Goal: Task Accomplishment & Management: Manage account settings

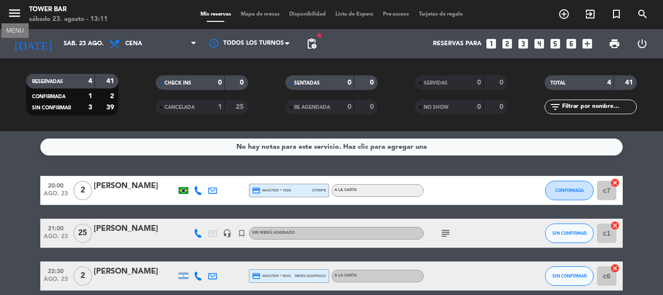
click at [17, 11] on icon "menu" at bounding box center [14, 13] width 15 height 15
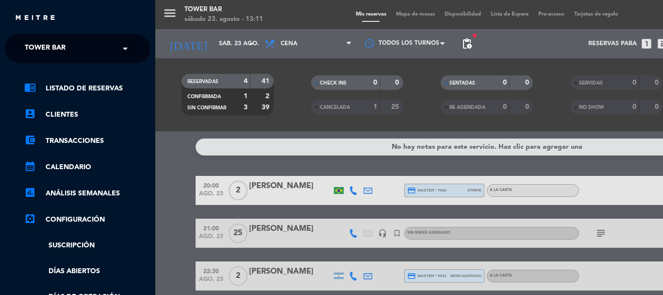
click at [57, 42] on span "Tower Bar" at bounding box center [45, 48] width 41 height 20
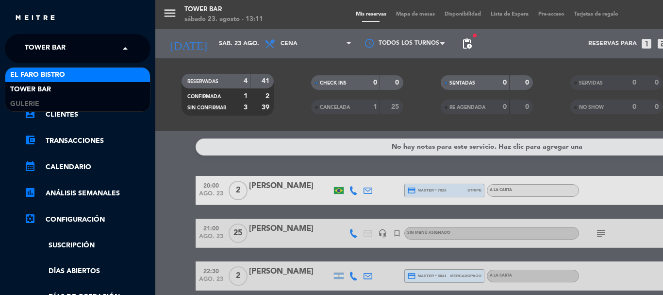
click at [64, 70] on span "El Faro Bistro" at bounding box center [37, 74] width 55 height 11
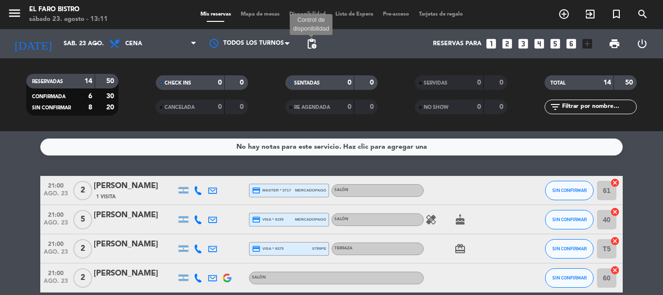
click at [313, 47] on span "pending_actions" at bounding box center [312, 44] width 12 height 12
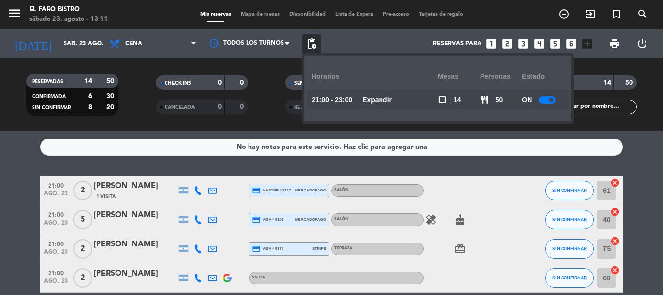
click at [547, 105] on div "ON" at bounding box center [543, 99] width 42 height 19
click at [546, 99] on div at bounding box center [547, 99] width 17 height 7
click at [129, 48] on span "Cena" at bounding box center [152, 43] width 97 height 21
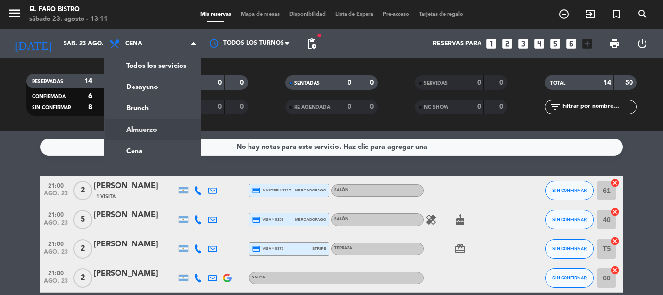
click at [160, 124] on div "menu El Faro Bistro sábado 23. agosto - 13:11 Mis reservas Mapa de mesas Dispon…" at bounding box center [331, 65] width 663 height 131
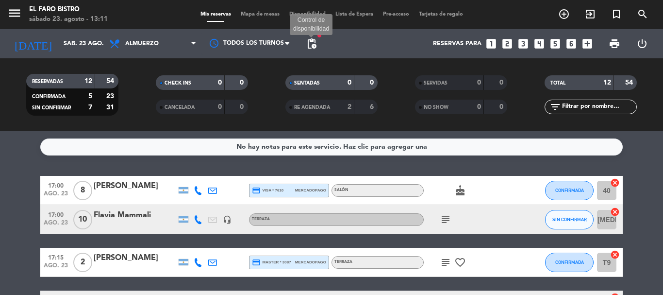
click at [315, 49] on span "pending_actions" at bounding box center [312, 44] width 12 height 12
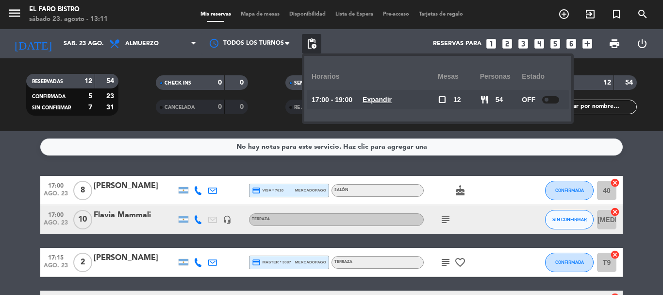
click at [315, 49] on span "pending_actions" at bounding box center [312, 44] width 12 height 12
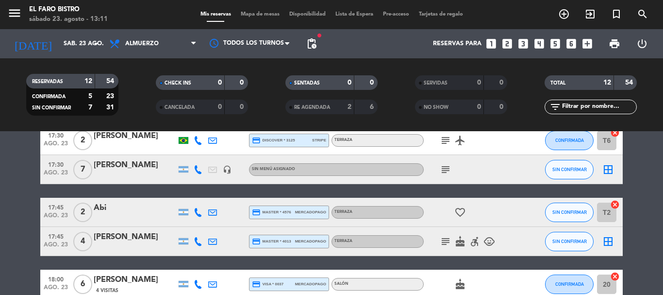
scroll to position [194, 0]
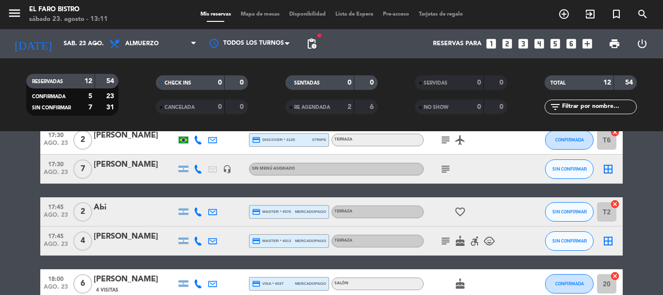
click at [444, 168] on icon "subject" at bounding box center [446, 169] width 12 height 12
click at [227, 169] on icon "headset_mic" at bounding box center [227, 169] width 9 height 9
click at [196, 169] on icon at bounding box center [198, 169] width 9 height 9
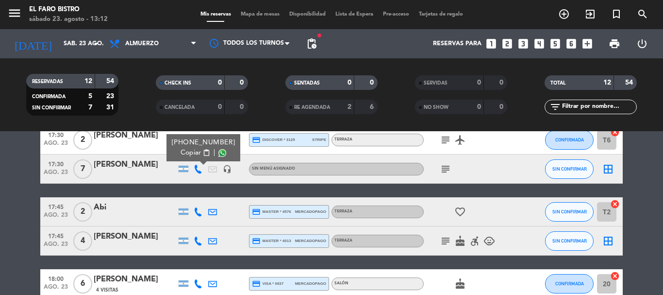
click at [133, 164] on div "[PERSON_NAME]" at bounding box center [135, 164] width 83 height 13
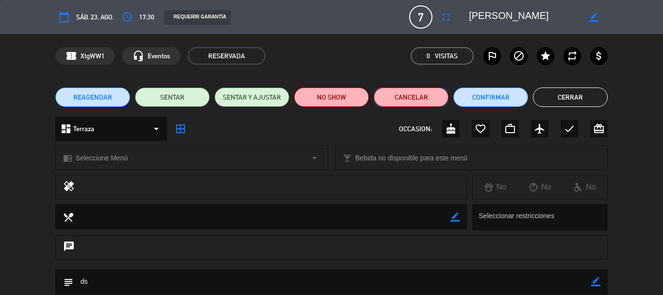
click at [411, 95] on button "Cancelar" at bounding box center [411, 96] width 75 height 19
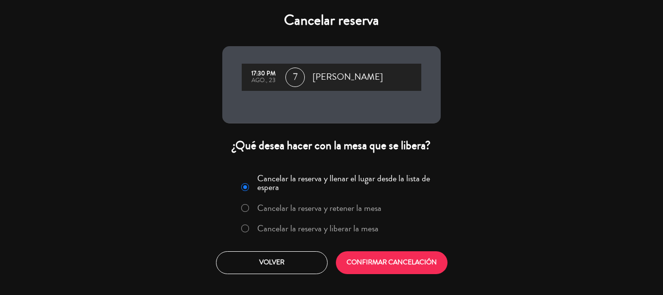
click at [246, 227] on input "Cancelar la reserva y liberar la mesa" at bounding box center [244, 227] width 6 height 6
radio input "true"
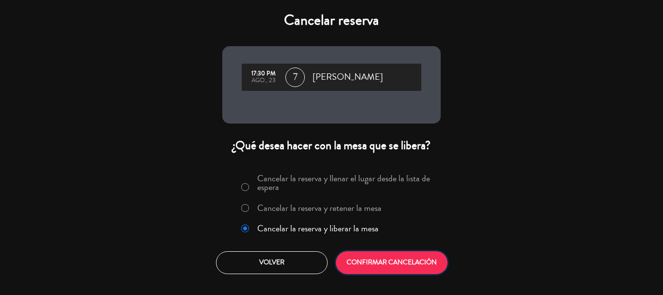
click at [398, 252] on button "CONFIRMAR CANCELACIÓN" at bounding box center [392, 262] width 112 height 23
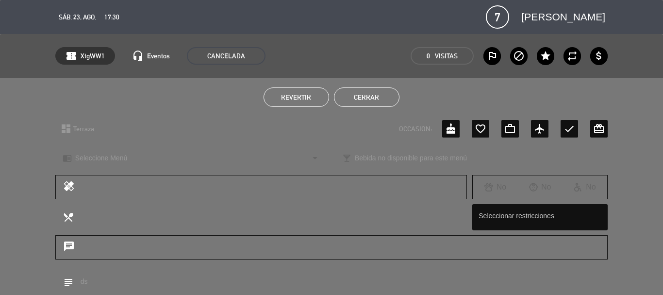
click at [371, 106] on button "Cerrar" at bounding box center [367, 96] width 66 height 19
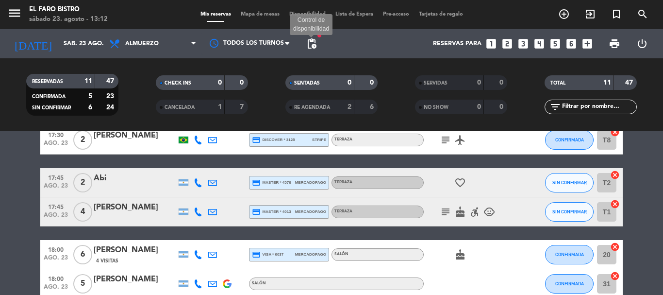
click at [316, 47] on span "pending_actions" at bounding box center [312, 44] width 12 height 12
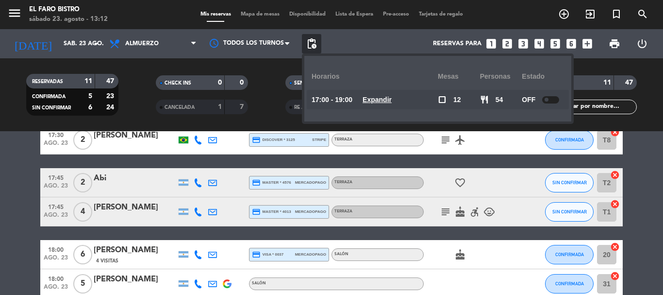
click at [193, 158] on div "17:00 ago. 23 8 [PERSON_NAME] credit_card visa * 7610 mercadopago Salón cake CO…" at bounding box center [331, 183] width 582 height 402
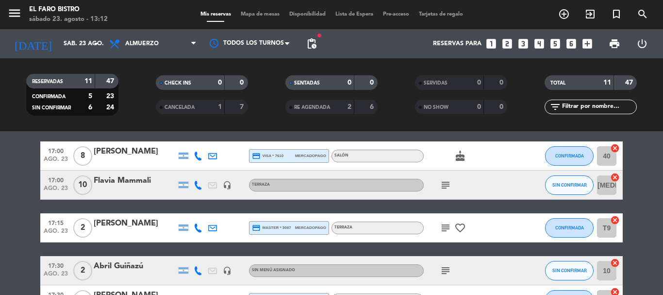
scroll to position [49, 0]
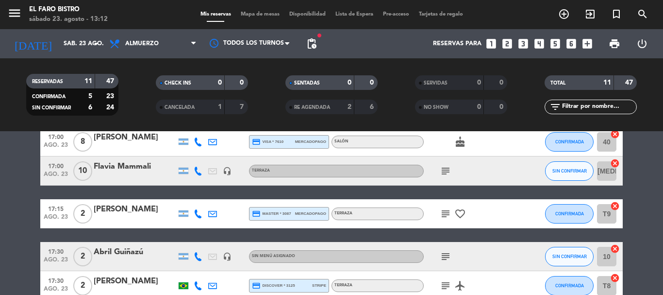
click at [442, 171] on icon "subject" at bounding box center [446, 171] width 12 height 12
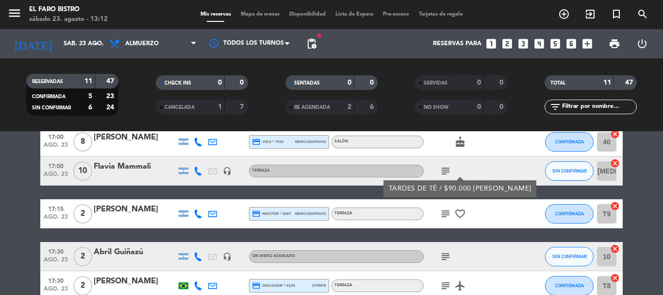
click at [447, 210] on icon "subject" at bounding box center [446, 214] width 12 height 12
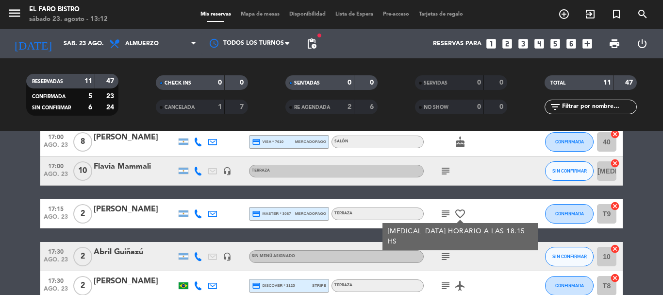
scroll to position [97, 0]
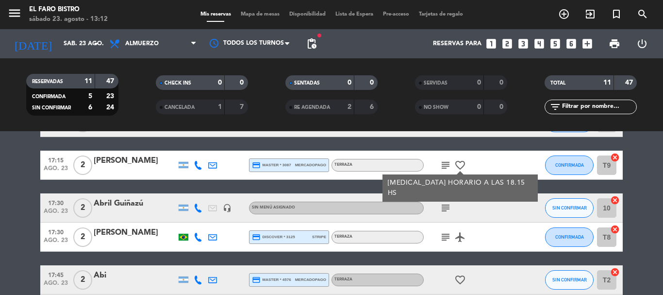
click at [447, 210] on icon "subject" at bounding box center [446, 208] width 12 height 12
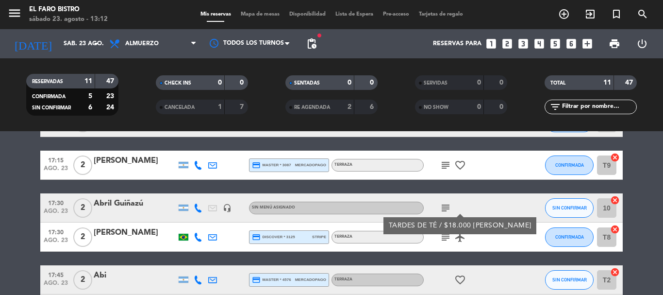
click at [442, 238] on icon "subject" at bounding box center [446, 237] width 12 height 12
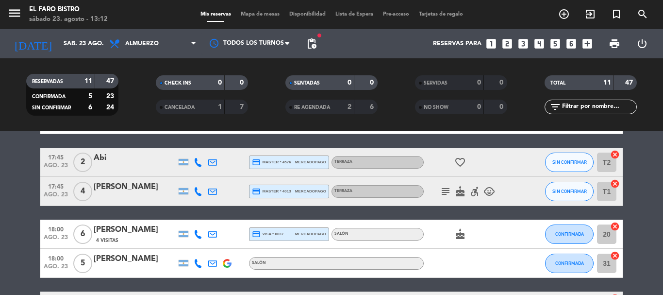
scroll to position [243, 0]
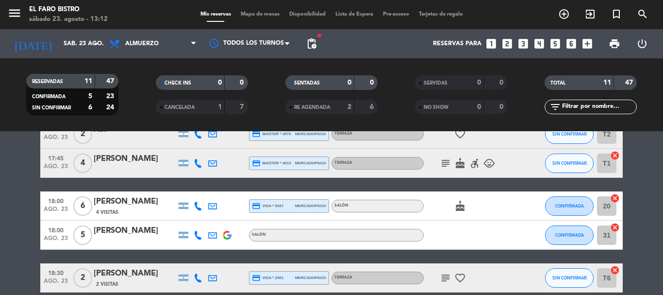
click at [445, 165] on icon "subject" at bounding box center [446, 163] width 12 height 12
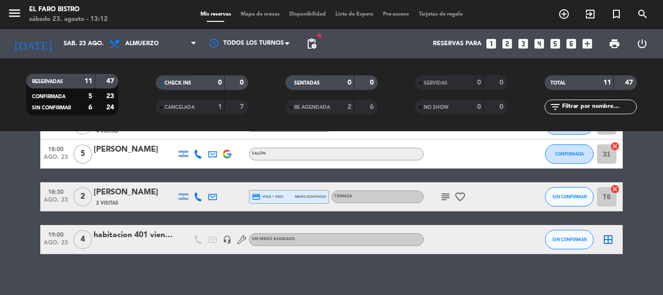
scroll to position [332, 0]
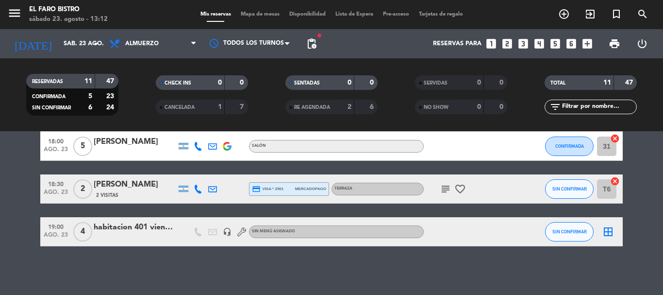
click at [446, 188] on icon "subject" at bounding box center [446, 189] width 12 height 12
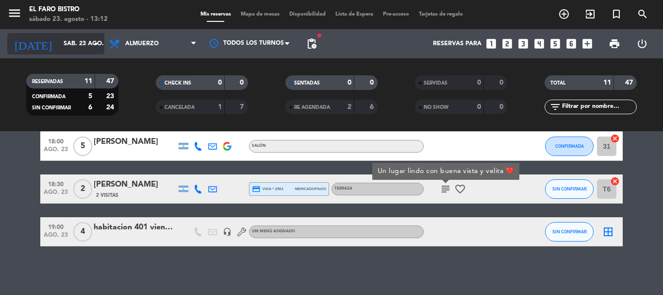
click at [63, 47] on input "sáb. 23 ago." at bounding box center [100, 43] width 82 height 17
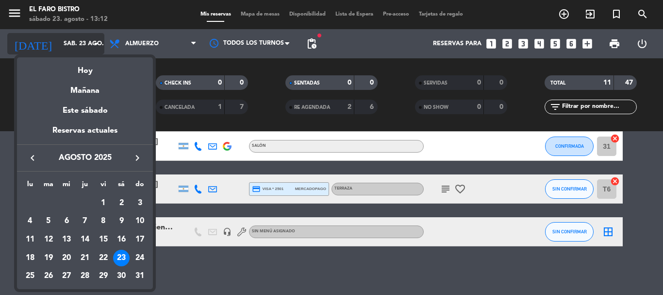
click at [64, 47] on div at bounding box center [331, 147] width 663 height 295
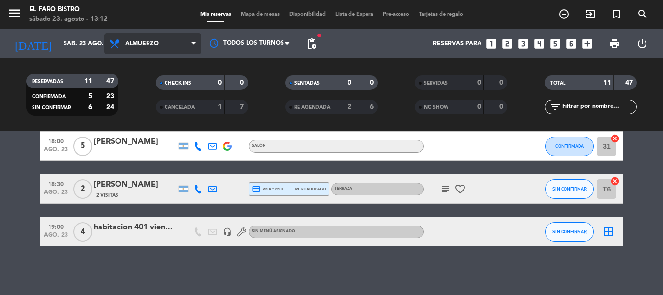
drag, startPoint x: 153, startPoint y: 39, endPoint x: 154, endPoint y: 47, distance: 8.3
click at [152, 39] on span "Almuerzo" at bounding box center [152, 43] width 97 height 21
click at [130, 148] on ng-component "menu El Faro Bistro sábado 23. agosto - 13:12 Mis reservas Mapa de mesas Dispon…" at bounding box center [331, 147] width 663 height 295
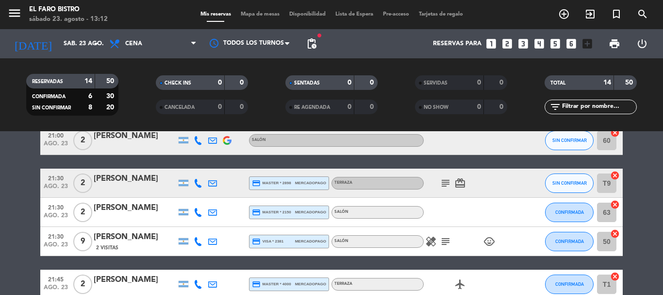
scroll to position [146, 0]
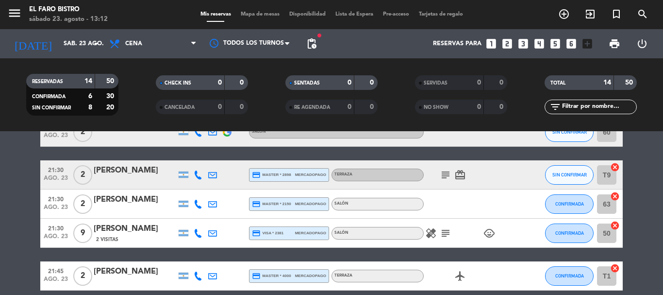
click at [445, 170] on icon "subject" at bounding box center [446, 175] width 12 height 12
click at [442, 235] on icon "subject" at bounding box center [446, 233] width 12 height 12
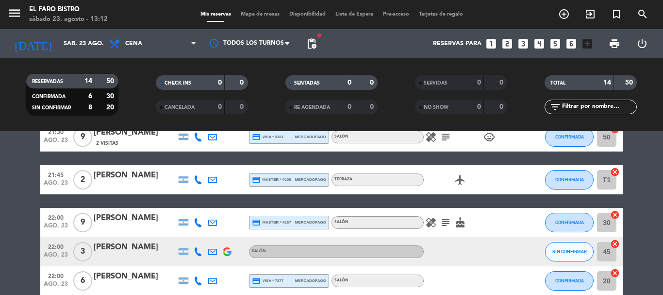
scroll to position [243, 0]
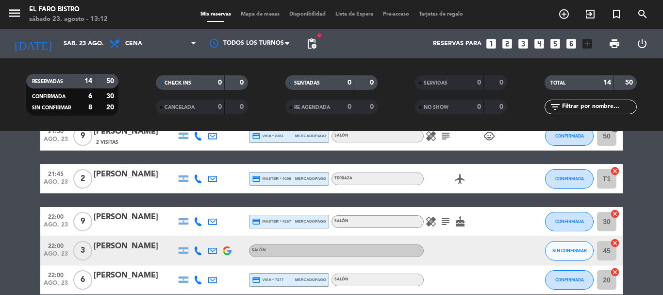
click at [444, 221] on icon "subject" at bounding box center [446, 222] width 12 height 12
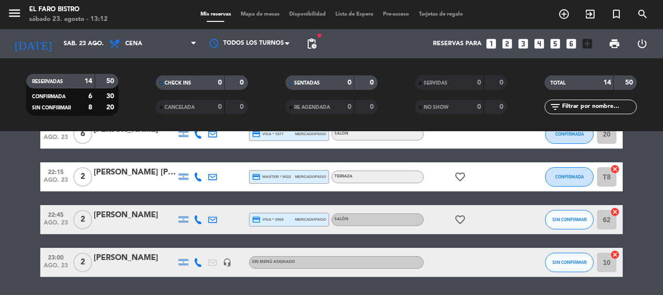
scroll to position [419, 0]
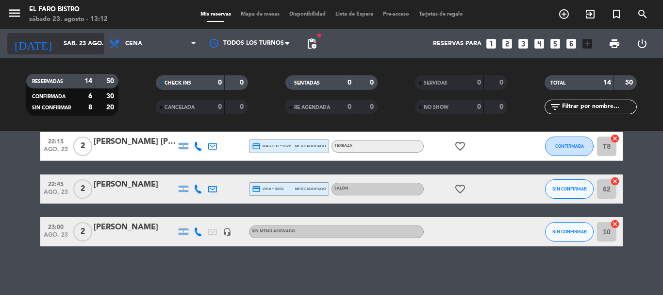
click at [64, 45] on input "sáb. 23 ago." at bounding box center [100, 43] width 82 height 17
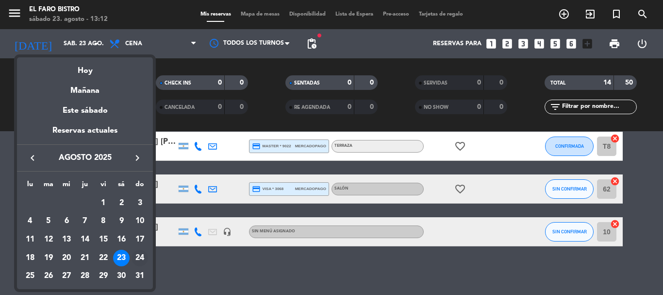
click at [141, 254] on div "24" at bounding box center [140, 258] width 17 height 17
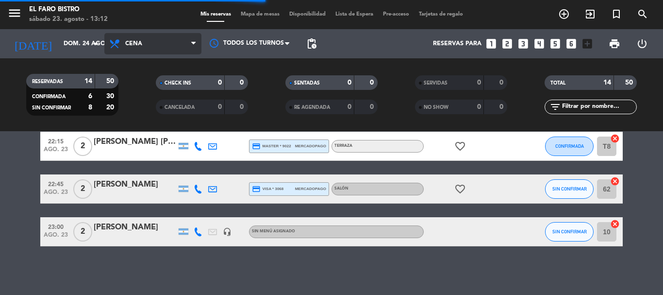
scroll to position [31, 0]
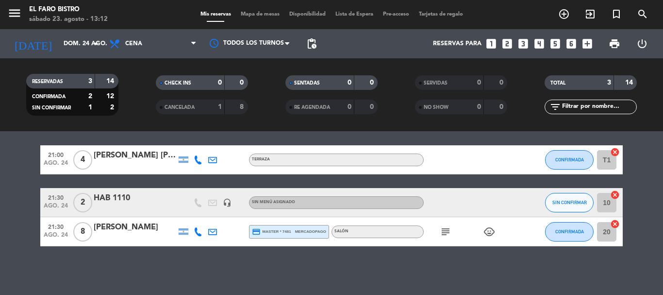
click at [445, 239] on div "subject child_care" at bounding box center [467, 231] width 87 height 29
click at [445, 234] on icon "subject" at bounding box center [446, 232] width 12 height 12
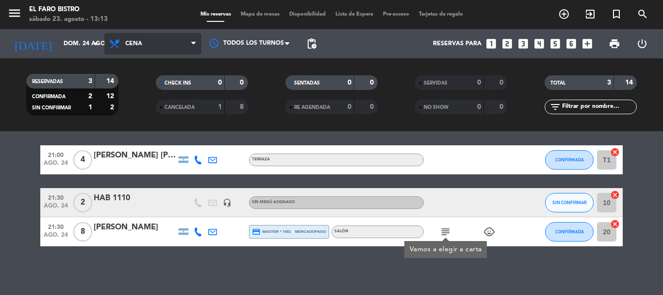
click at [134, 43] on span "Cena" at bounding box center [133, 43] width 17 height 7
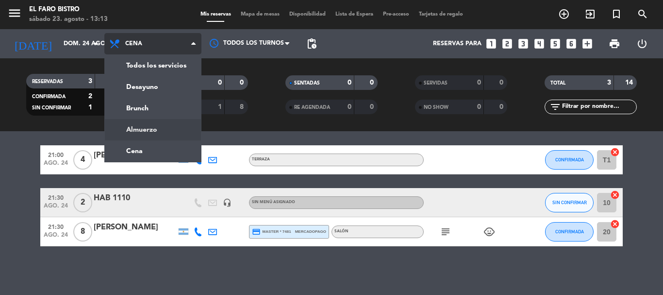
click at [163, 128] on div "menu El Faro Bistro sábado 23. agosto - 13:13 Mis reservas Mapa de mesas Dispon…" at bounding box center [331, 65] width 663 height 131
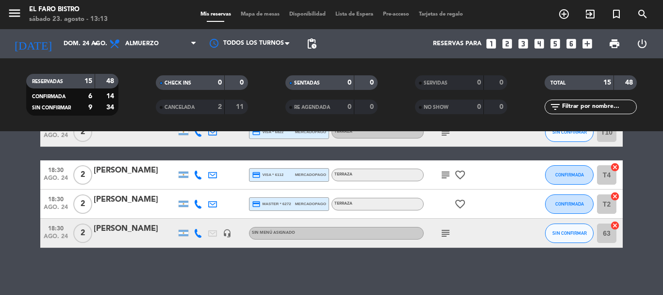
scroll to position [434, 0]
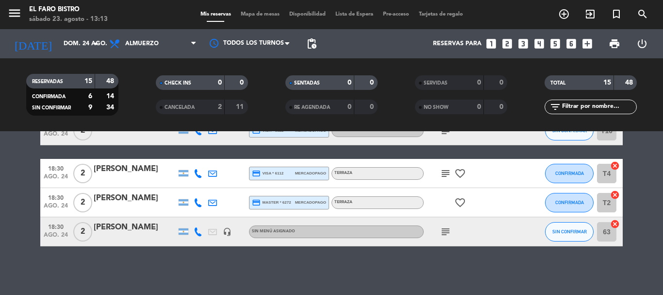
click at [447, 231] on icon "subject" at bounding box center [446, 232] width 12 height 12
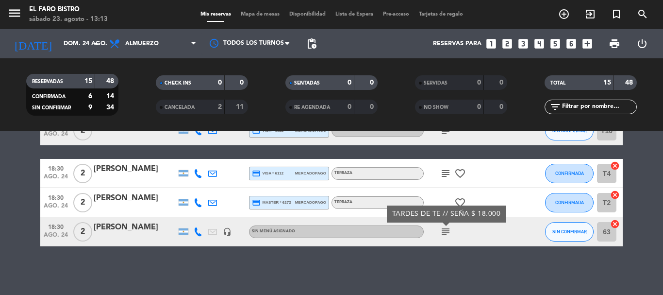
click at [444, 169] on icon "subject" at bounding box center [446, 173] width 12 height 12
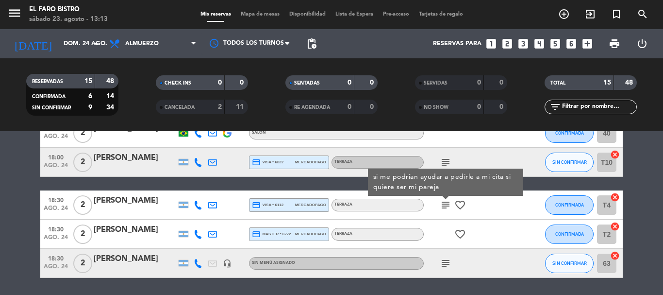
scroll to position [386, 0]
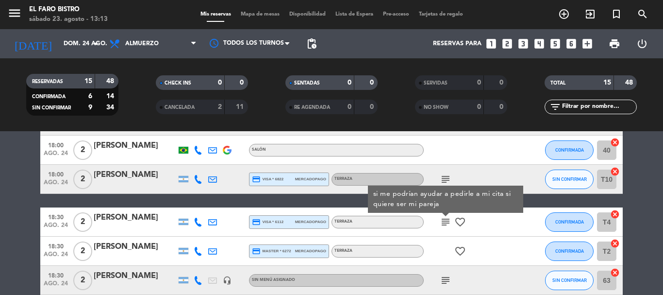
click at [443, 178] on icon "subject" at bounding box center [446, 179] width 12 height 12
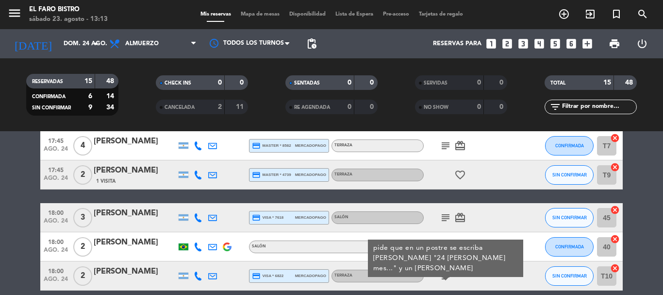
scroll to position [289, 0]
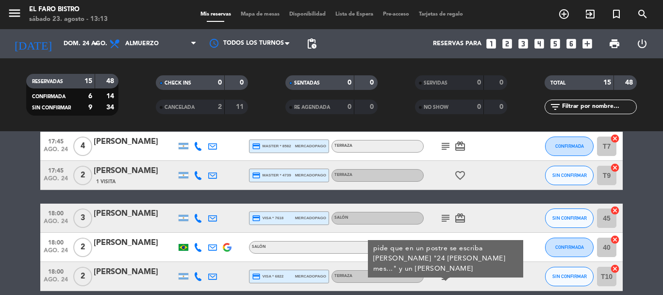
click at [445, 215] on icon "subject" at bounding box center [446, 218] width 12 height 12
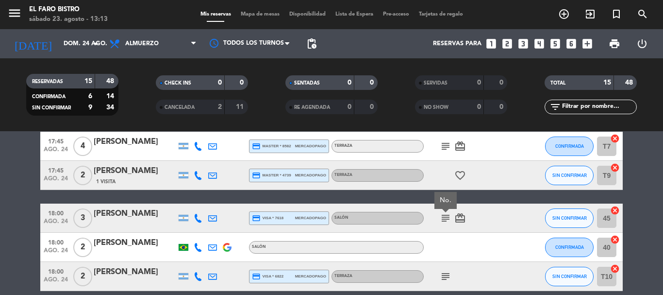
click at [445, 215] on icon "subject" at bounding box center [446, 218] width 12 height 12
click at [442, 219] on icon "subject" at bounding box center [446, 218] width 12 height 12
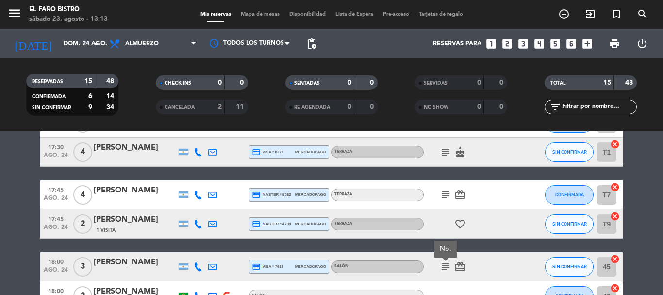
click at [446, 196] on icon "subject" at bounding box center [446, 195] width 12 height 12
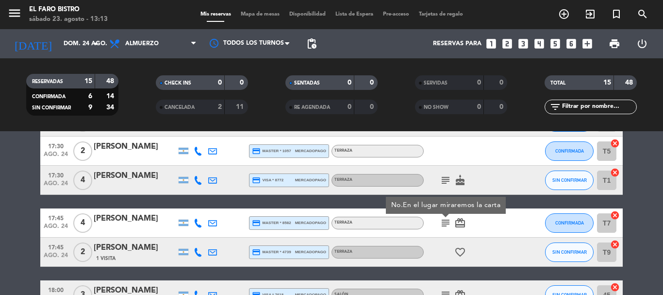
scroll to position [192, 0]
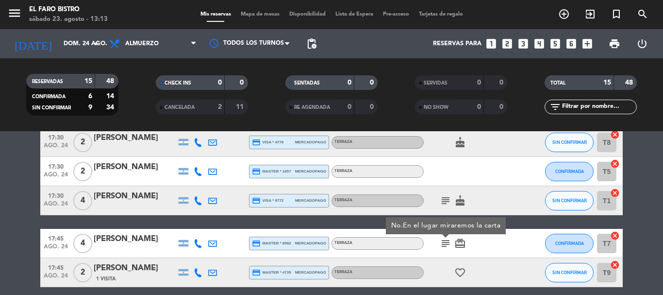
click at [446, 196] on icon "subject" at bounding box center [446, 201] width 12 height 12
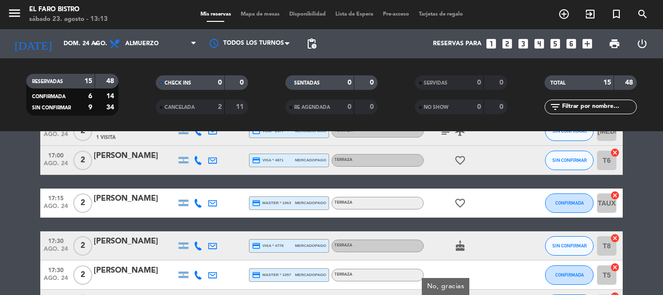
scroll to position [46, 0]
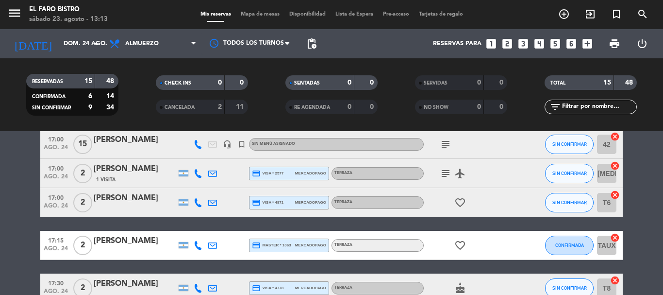
click at [445, 175] on icon "subject" at bounding box center [446, 173] width 12 height 12
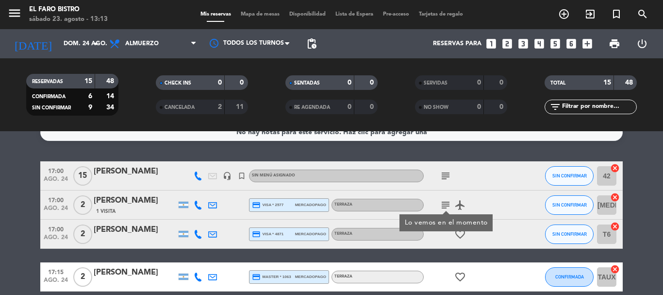
scroll to position [0, 0]
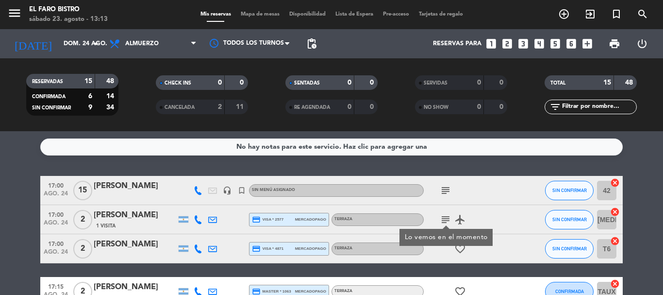
click at [447, 189] on icon "subject" at bounding box center [446, 190] width 12 height 12
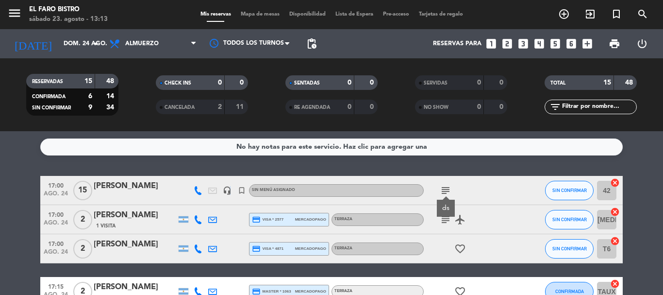
click at [229, 189] on icon "headset_mic" at bounding box center [227, 190] width 9 height 9
click at [195, 190] on icon at bounding box center [198, 190] width 9 height 9
click at [125, 185] on div "[PERSON_NAME]" at bounding box center [135, 186] width 83 height 13
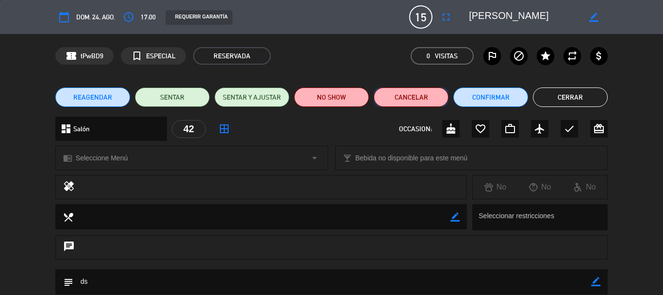
click at [398, 101] on button "Cancelar" at bounding box center [411, 96] width 75 height 19
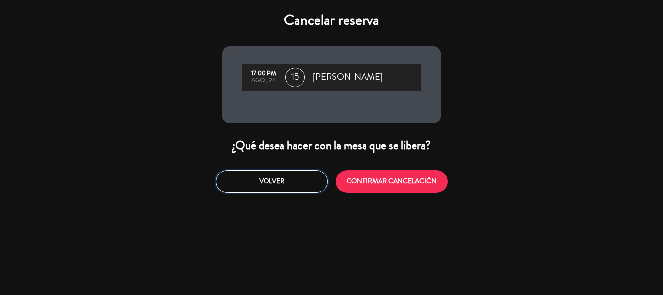
click at [284, 182] on button "Volver" at bounding box center [272, 181] width 112 height 23
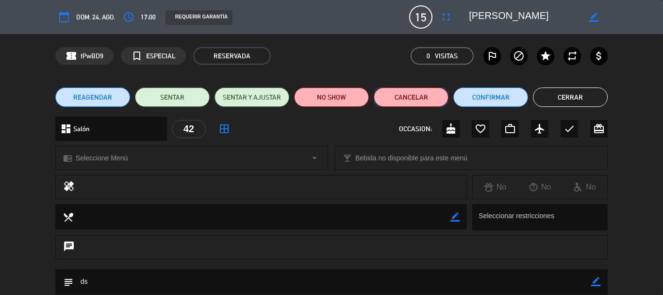
click at [427, 100] on button "Cancelar" at bounding box center [411, 96] width 75 height 19
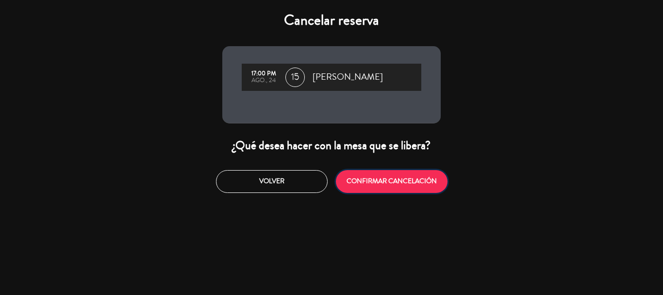
click at [369, 181] on button "CONFIRMAR CANCELACIÓN" at bounding box center [392, 181] width 112 height 23
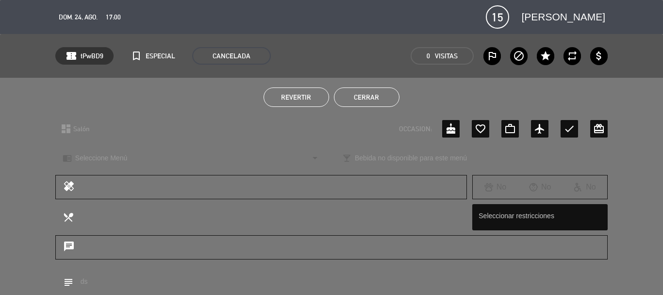
click at [357, 99] on button "Cerrar" at bounding box center [367, 96] width 66 height 19
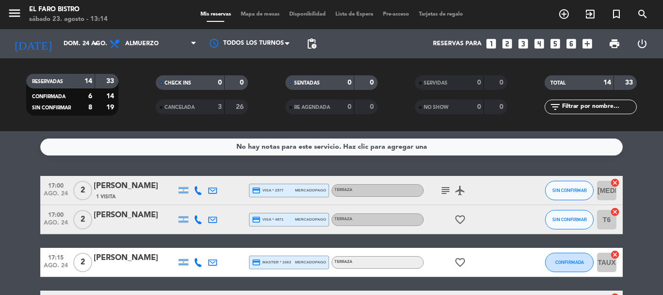
click at [446, 190] on icon "subject" at bounding box center [446, 190] width 12 height 12
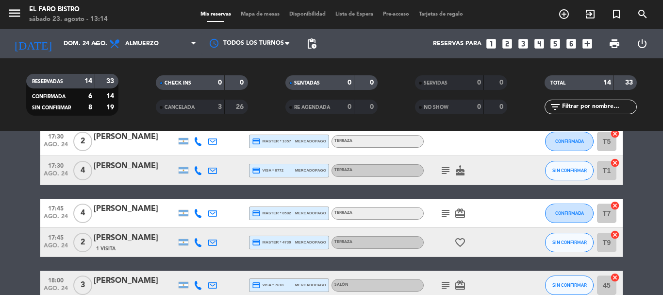
scroll to position [194, 0]
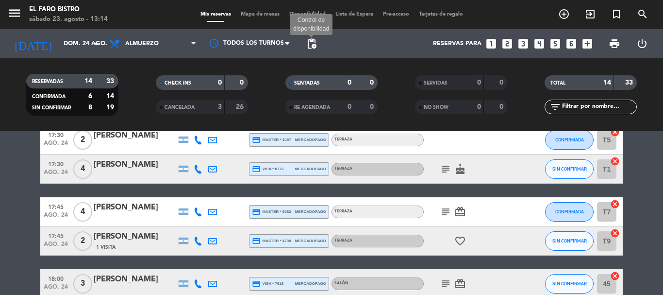
click at [314, 40] on span "pending_actions" at bounding box center [312, 44] width 12 height 12
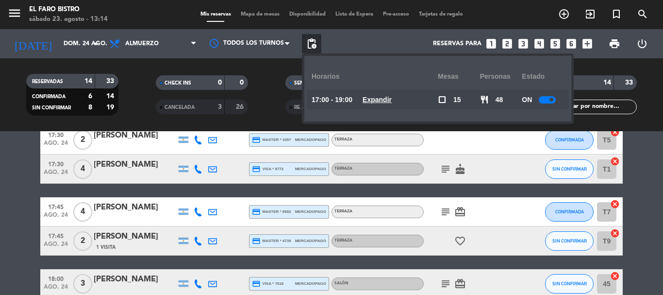
click at [314, 40] on span "pending_actions" at bounding box center [312, 44] width 12 height 12
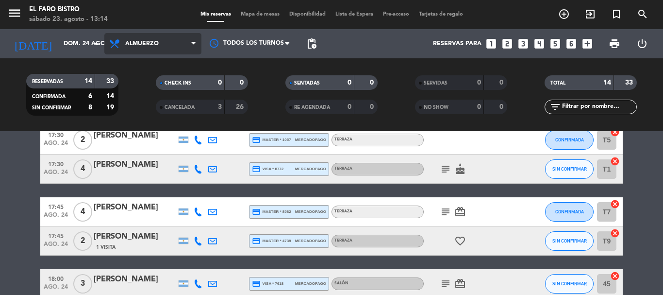
click at [152, 43] on span "Almuerzo" at bounding box center [141, 43] width 33 height 7
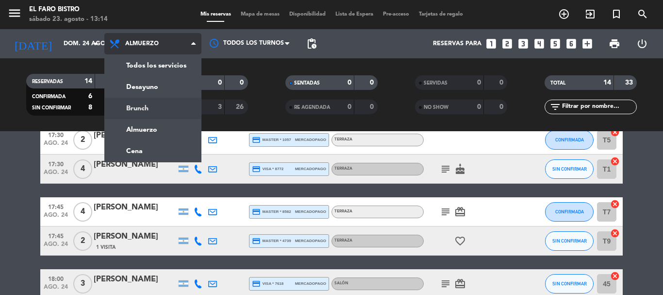
click at [172, 106] on div "menu El Faro Bistro sábado 23. agosto - 13:14 Mis reservas Mapa de mesas Dispon…" at bounding box center [331, 65] width 663 height 131
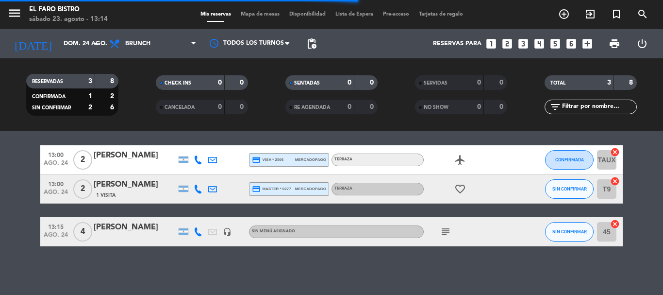
scroll to position [31, 0]
click at [450, 236] on icon "subject" at bounding box center [446, 232] width 12 height 12
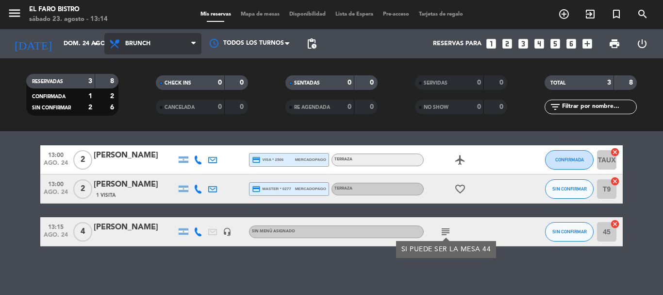
click at [152, 34] on span "Brunch" at bounding box center [152, 43] width 97 height 21
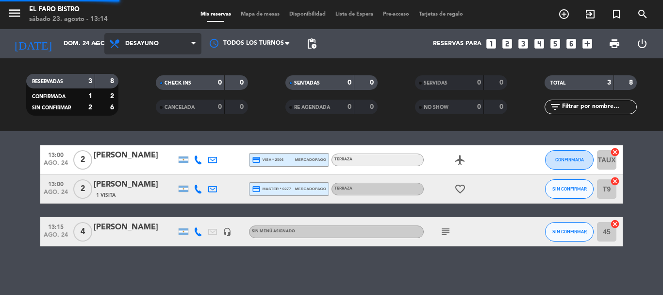
click at [153, 76] on div "menu El Faro Bistro sábado 23. agosto - 13:14 Mis reservas Mapa de mesas Dispon…" at bounding box center [331, 65] width 663 height 131
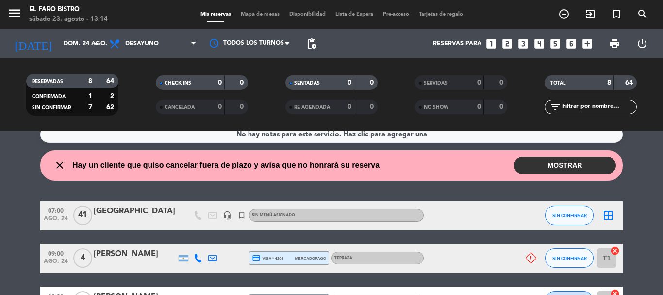
scroll to position [0, 0]
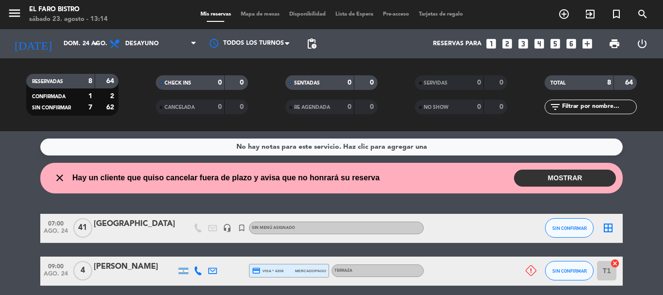
click at [566, 180] on button "MOSTRAR" at bounding box center [565, 177] width 102 height 17
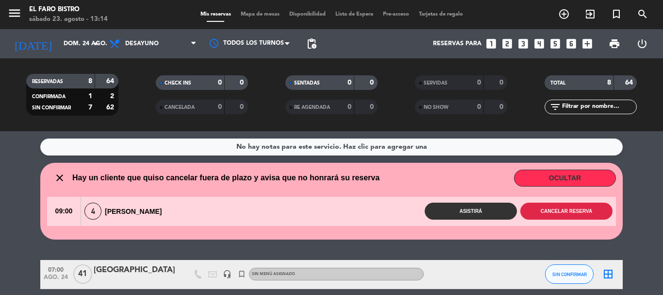
click at [564, 209] on button "Cancelar reserva" at bounding box center [566, 210] width 92 height 17
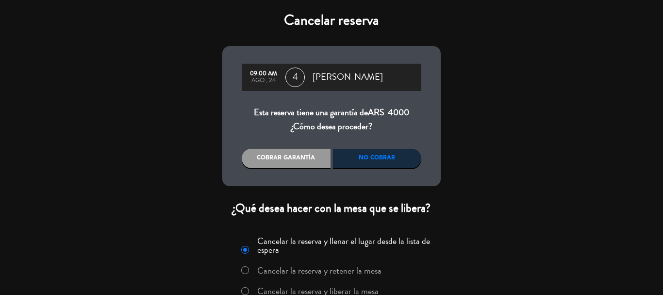
scroll to position [48, 0]
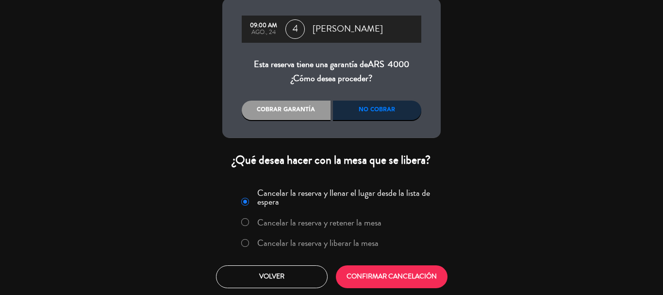
drag, startPoint x: 248, startPoint y: 243, endPoint x: 265, endPoint y: 246, distance: 17.3
click at [249, 243] on div at bounding box center [245, 243] width 8 height 8
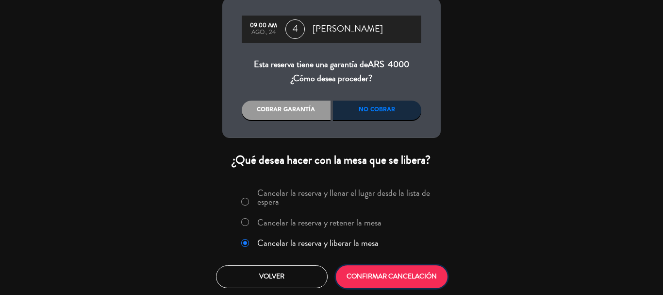
click at [394, 279] on button "CONFIRMAR CANCELACIÓN" at bounding box center [392, 276] width 112 height 23
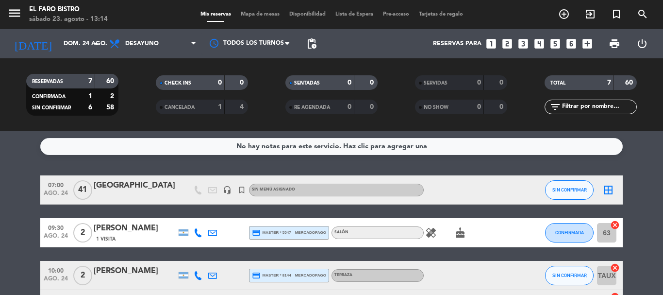
scroll to position [0, 0]
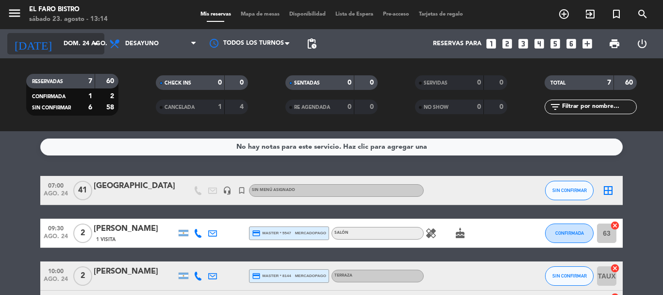
click at [77, 42] on input "dom. 24 ago." at bounding box center [100, 43] width 82 height 17
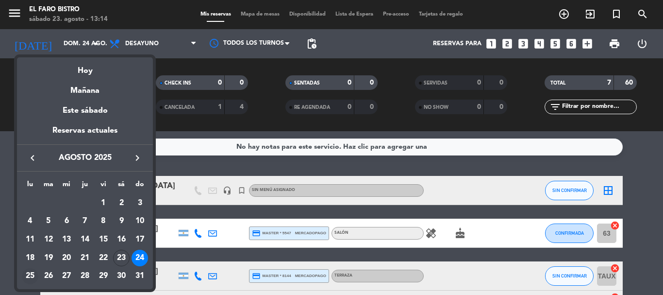
click at [29, 276] on div "25" at bounding box center [30, 276] width 17 height 17
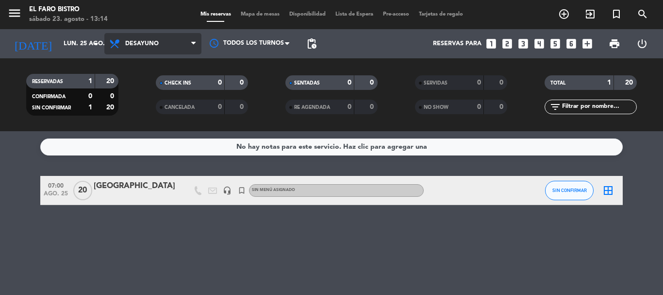
click at [155, 41] on span "Desayuno" at bounding box center [141, 43] width 33 height 7
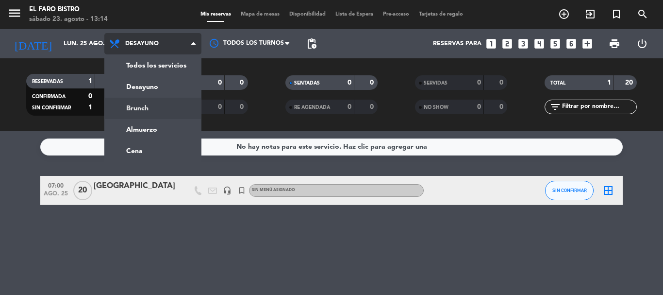
click at [151, 100] on div "menu El Faro Bistro sábado 23. agosto - 13:14 Mis reservas Mapa de mesas Dispon…" at bounding box center [331, 65] width 663 height 131
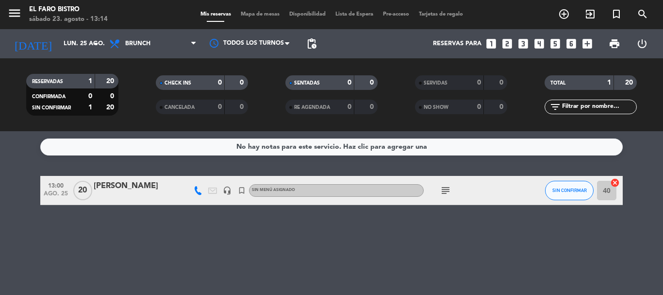
click at [445, 185] on icon "subject" at bounding box center [446, 190] width 12 height 12
click at [227, 187] on icon "headset_mic" at bounding box center [227, 190] width 9 height 9
click at [196, 190] on icon at bounding box center [198, 190] width 9 height 9
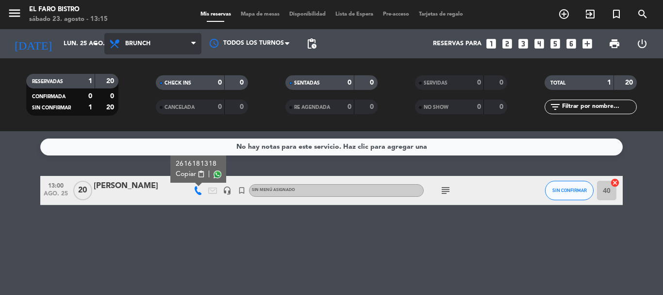
click at [134, 43] on span "Brunch" at bounding box center [137, 43] width 25 height 7
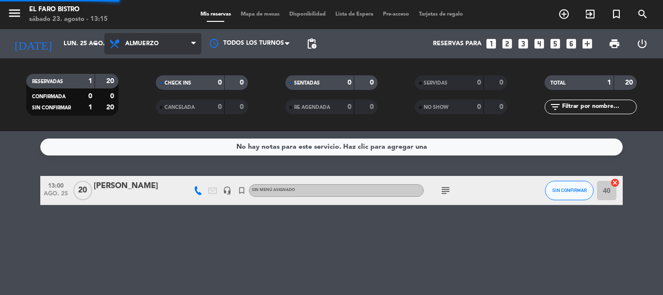
click at [158, 129] on div "menu El Faro Bistro sábado 23. agosto - 13:15 Mis reservas Mapa de mesas Dispon…" at bounding box center [331, 65] width 663 height 131
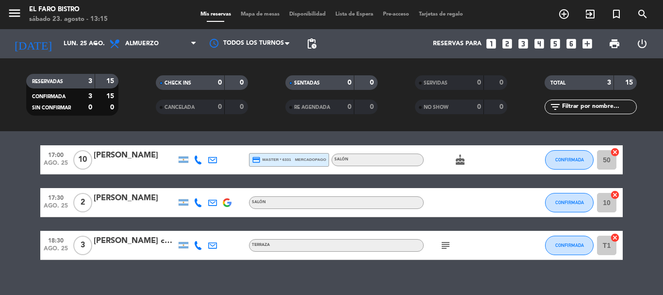
scroll to position [44, 0]
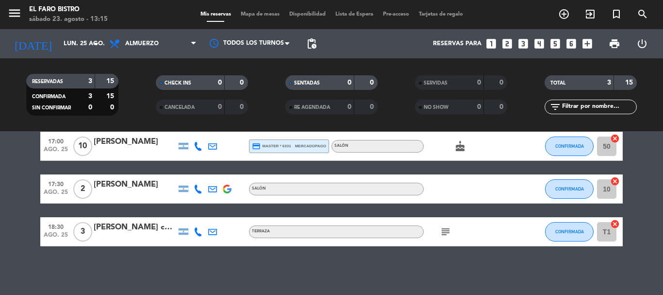
click at [449, 226] on icon "subject" at bounding box center [446, 232] width 12 height 12
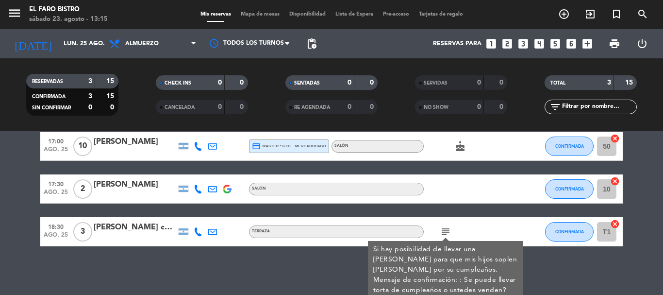
scroll to position [48, 0]
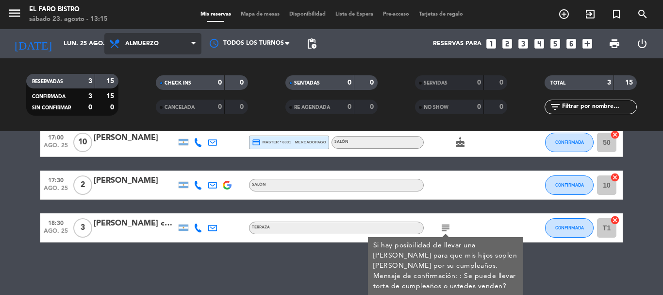
click at [151, 46] on span "Almuerzo" at bounding box center [141, 43] width 33 height 7
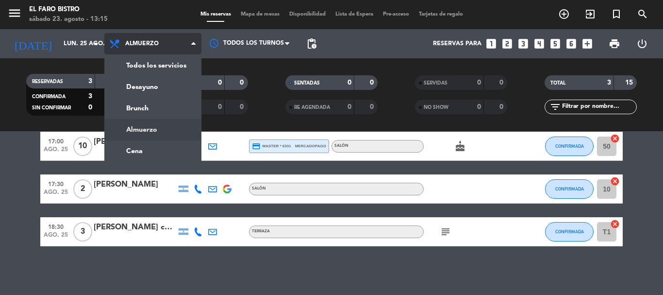
scroll to position [44, 0]
click at [153, 141] on ng-component "menu El Faro Bistro sábado 23. agosto - 13:15 Mis reservas Mapa de mesas Dispon…" at bounding box center [331, 147] width 663 height 295
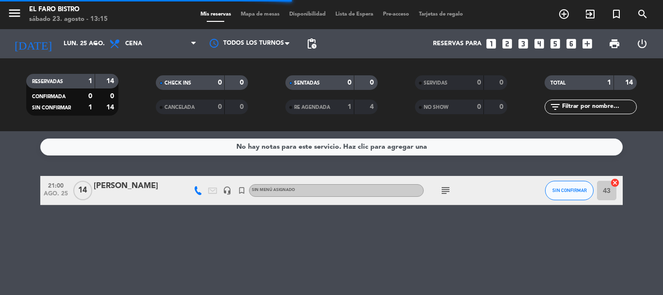
scroll to position [0, 0]
click at [443, 189] on icon "subject" at bounding box center [446, 190] width 12 height 12
click at [229, 187] on icon "headset_mic" at bounding box center [227, 190] width 9 height 9
click at [199, 186] on icon at bounding box center [198, 190] width 9 height 9
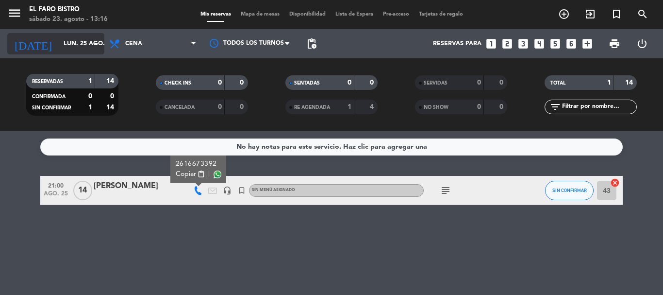
click at [78, 48] on input "lun. 25 ago." at bounding box center [100, 43] width 82 height 17
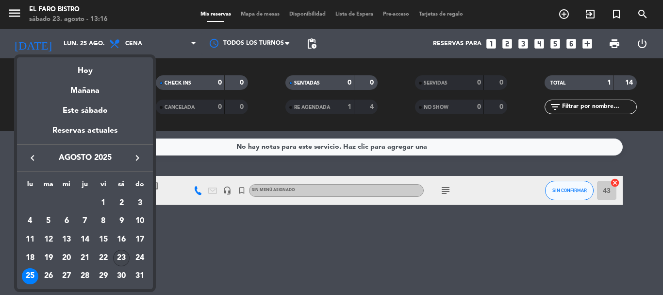
click at [116, 255] on div "23" at bounding box center [121, 258] width 17 height 17
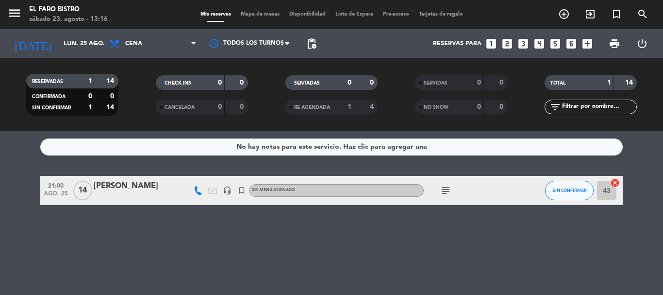
type input "sáb. 23 ago."
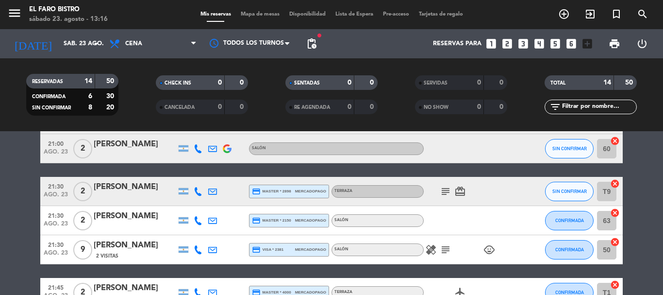
scroll to position [146, 0]
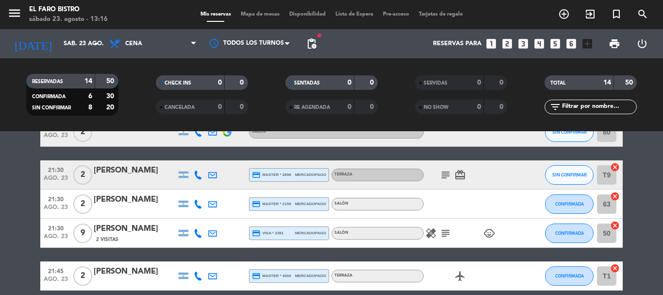
click at [444, 235] on icon "subject" at bounding box center [446, 233] width 12 height 12
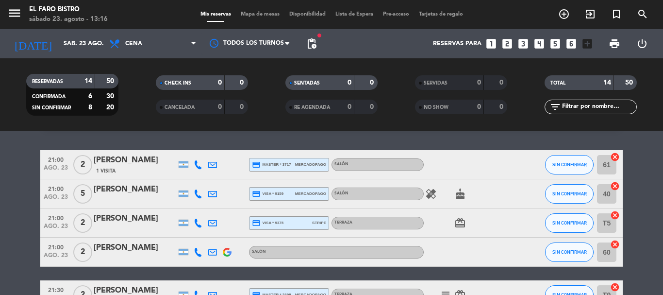
scroll to position [0, 0]
